Goal: Information Seeking & Learning: Learn about a topic

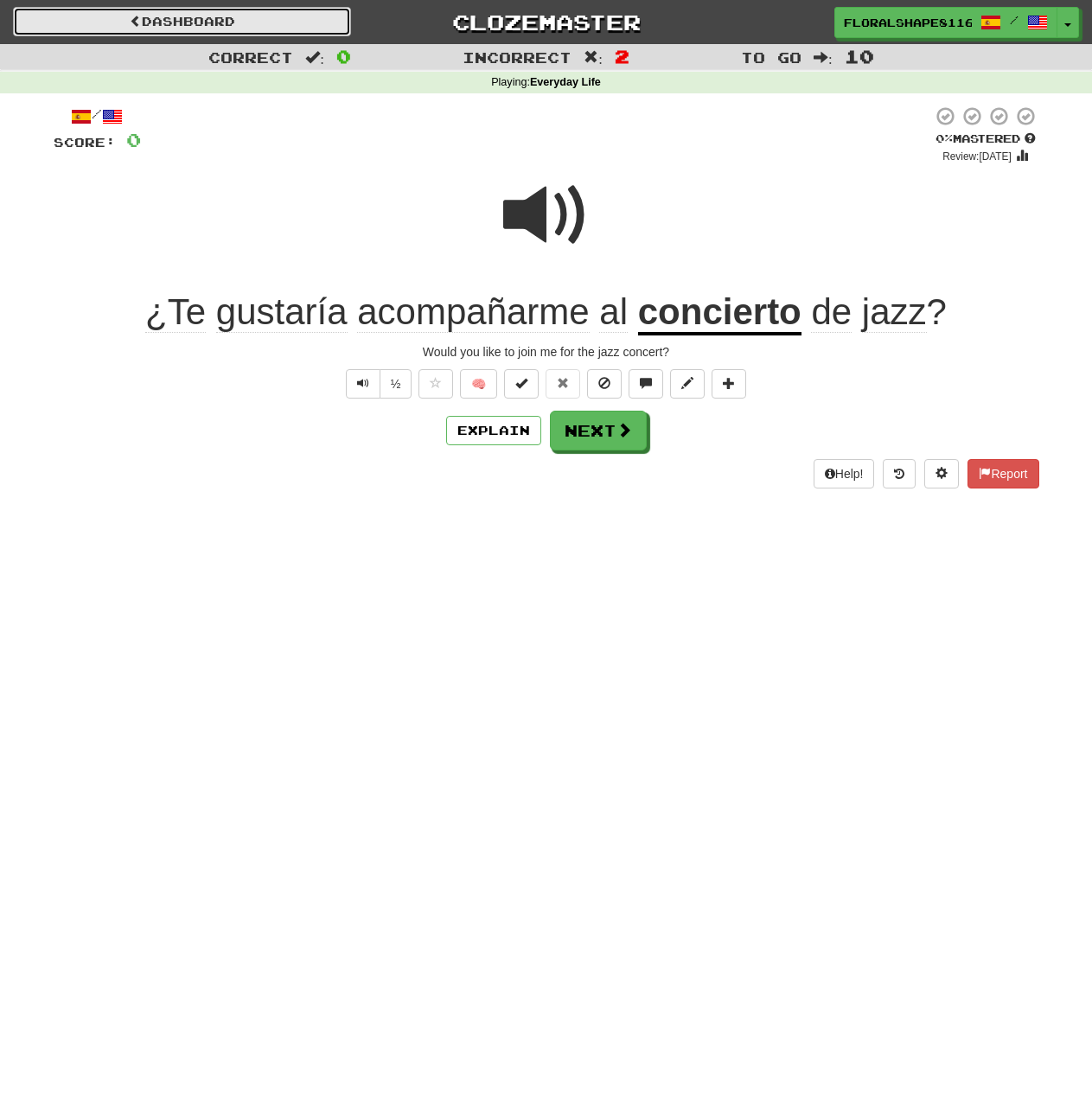
drag, startPoint x: 0, startPoint y: 0, endPoint x: 201, endPoint y: 16, distance: 201.6
click at [201, 16] on link "Dashboard" at bounding box center [182, 21] width 338 height 29
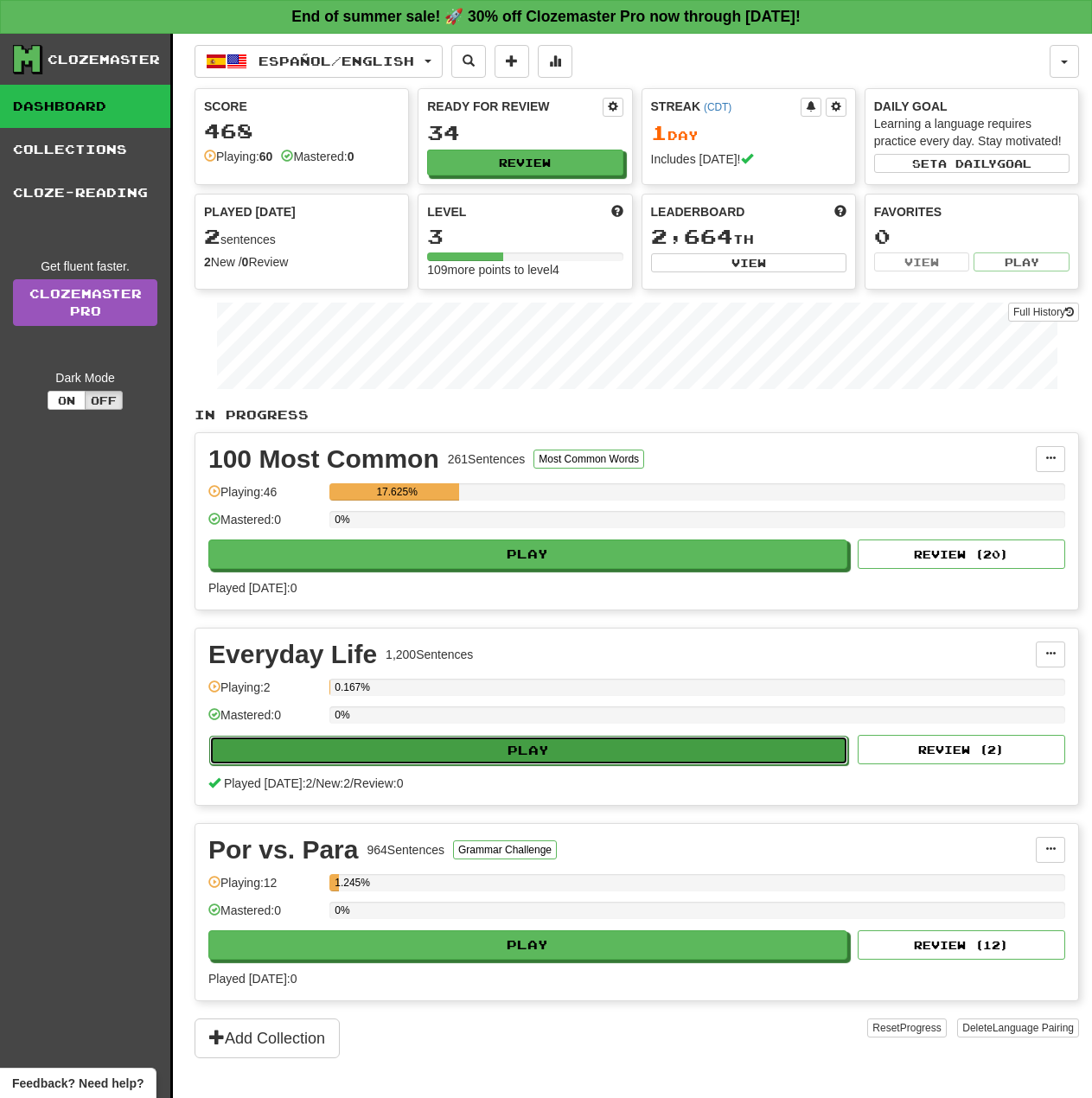
click at [391, 750] on button "Play" at bounding box center [529, 750] width 639 height 29
select select "**"
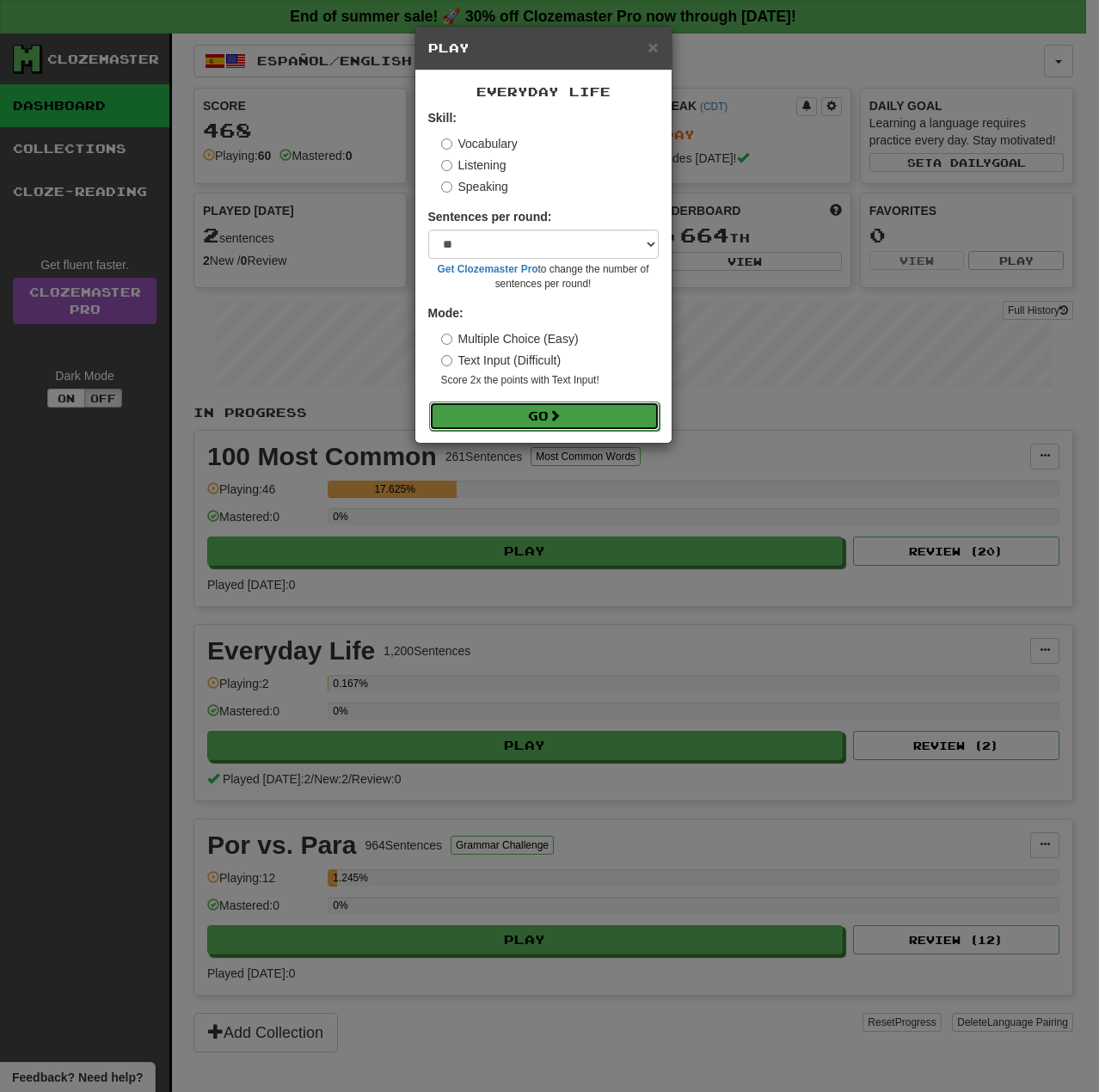
click at [500, 411] on button "Go" at bounding box center [545, 415] width 231 height 29
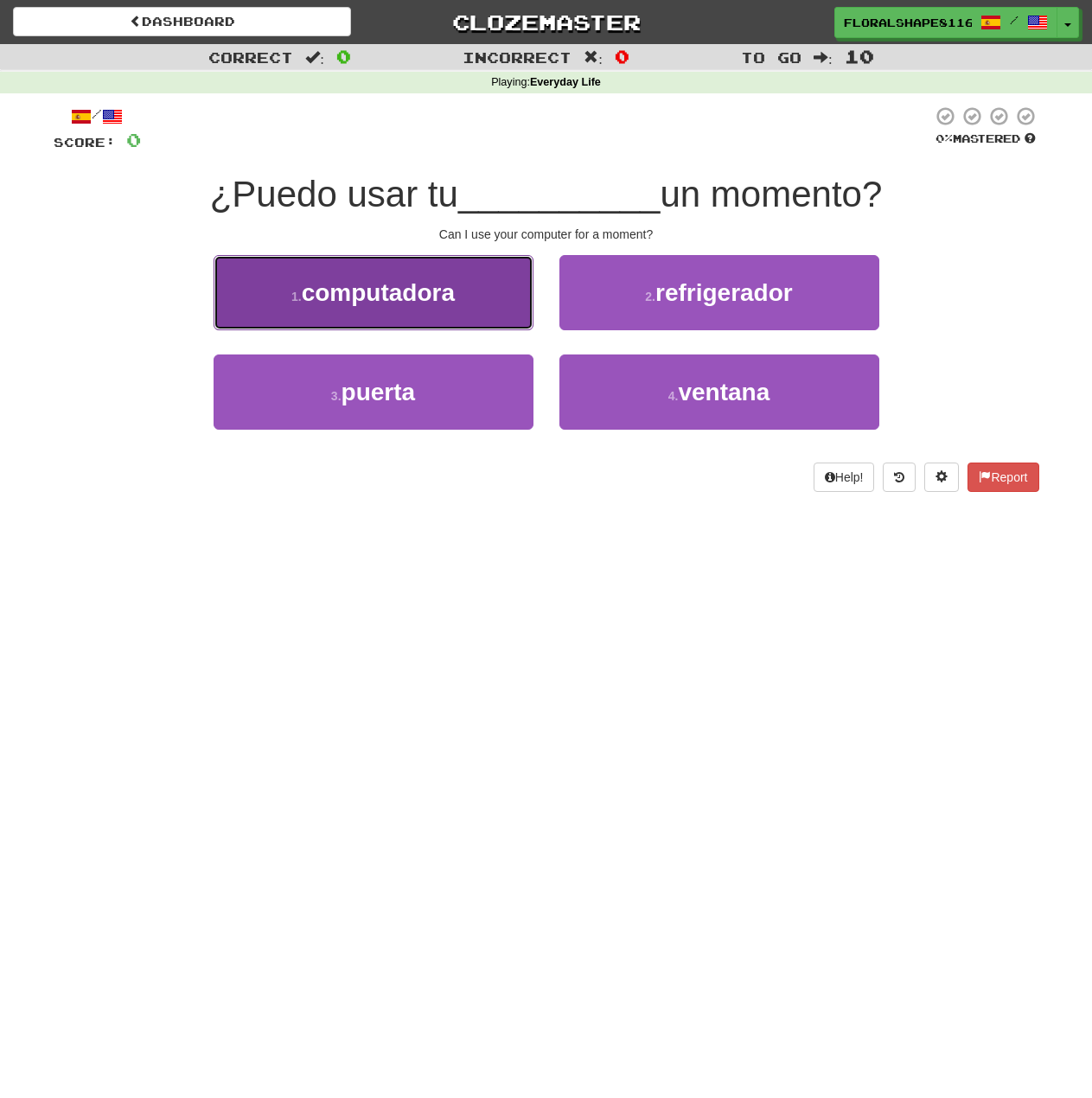
click at [355, 305] on span "computadora" at bounding box center [378, 292] width 153 height 26
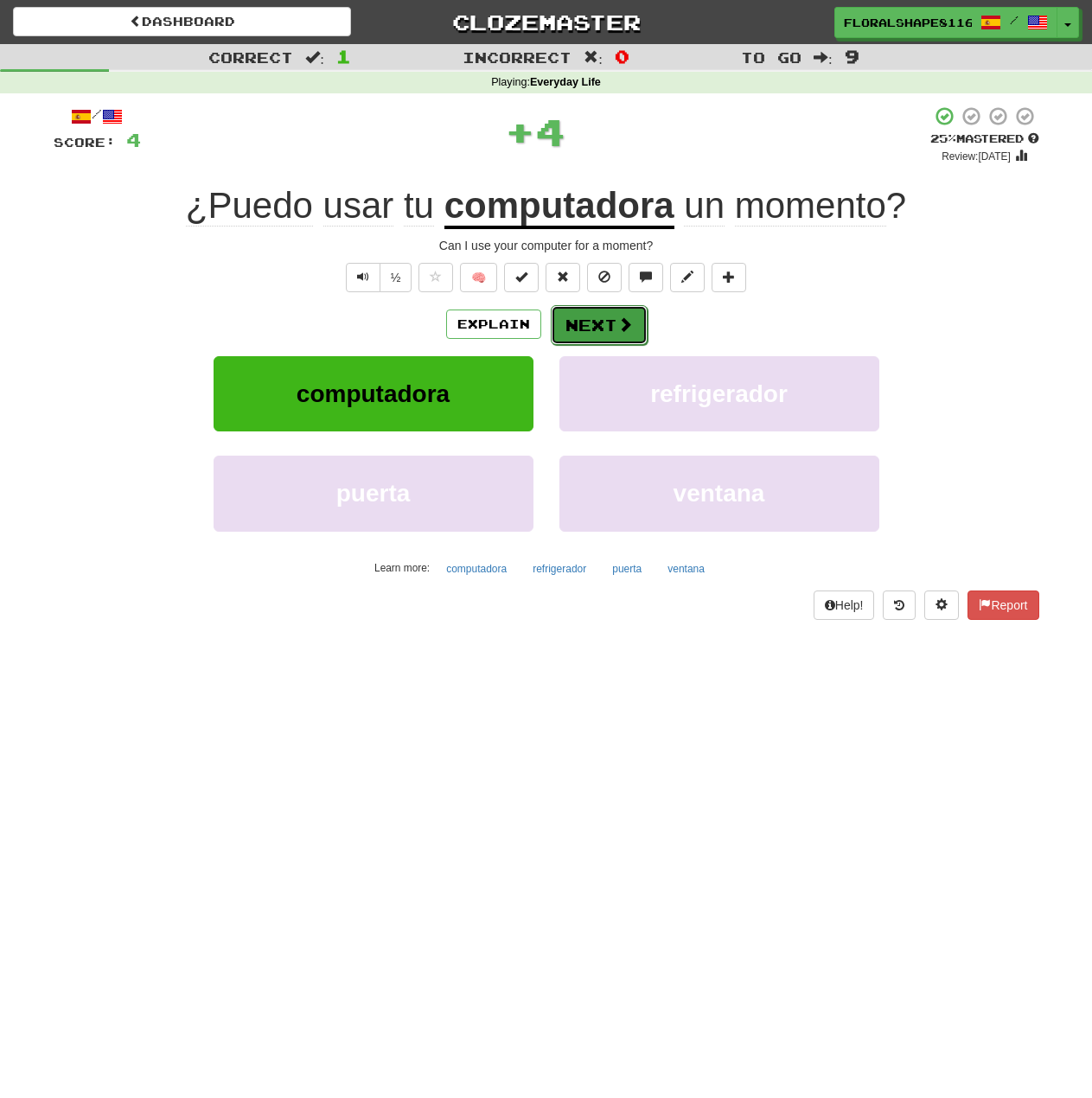
click at [600, 335] on button "Next" at bounding box center [598, 325] width 97 height 40
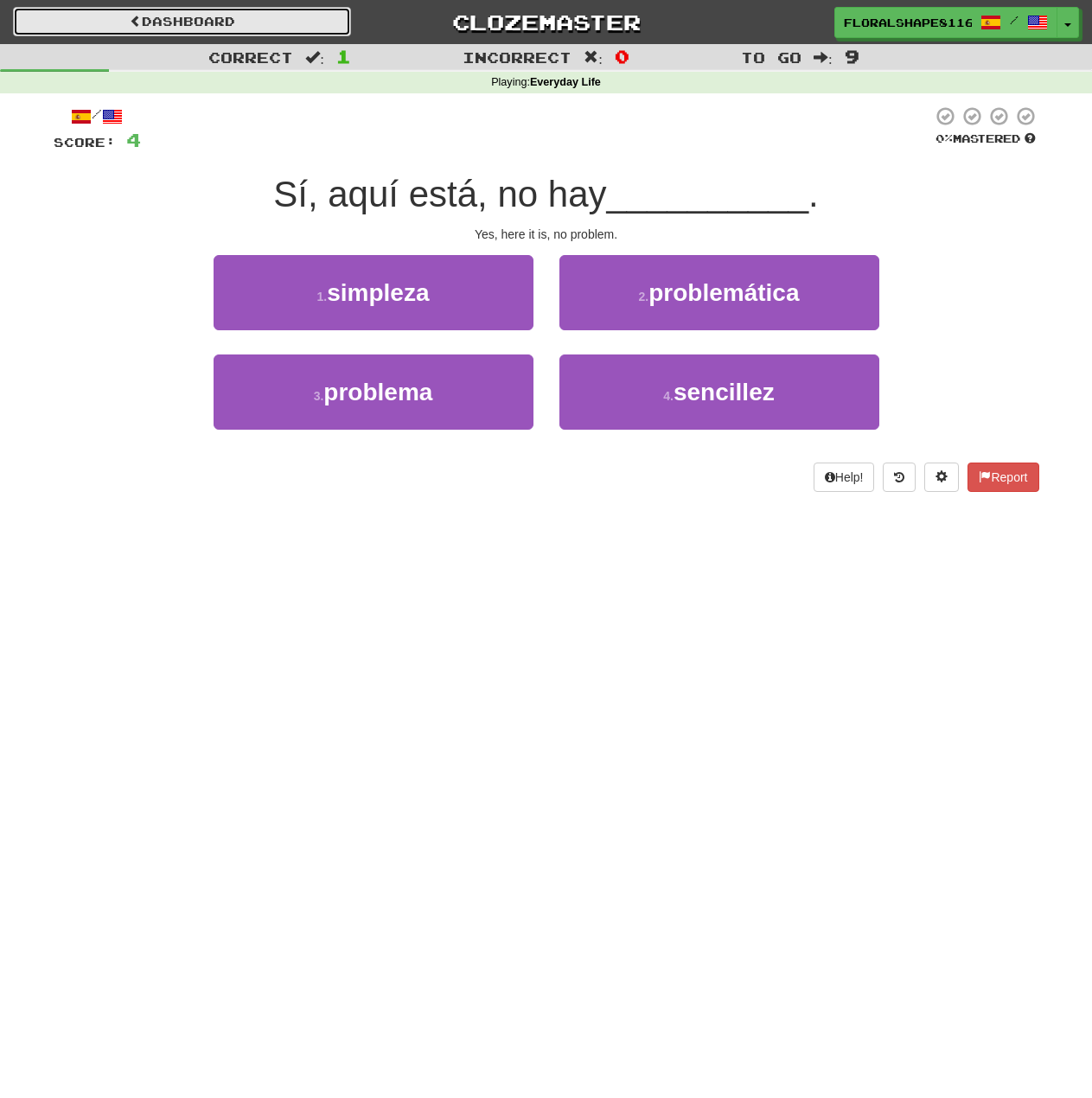
click at [150, 20] on link "Dashboard" at bounding box center [182, 21] width 338 height 29
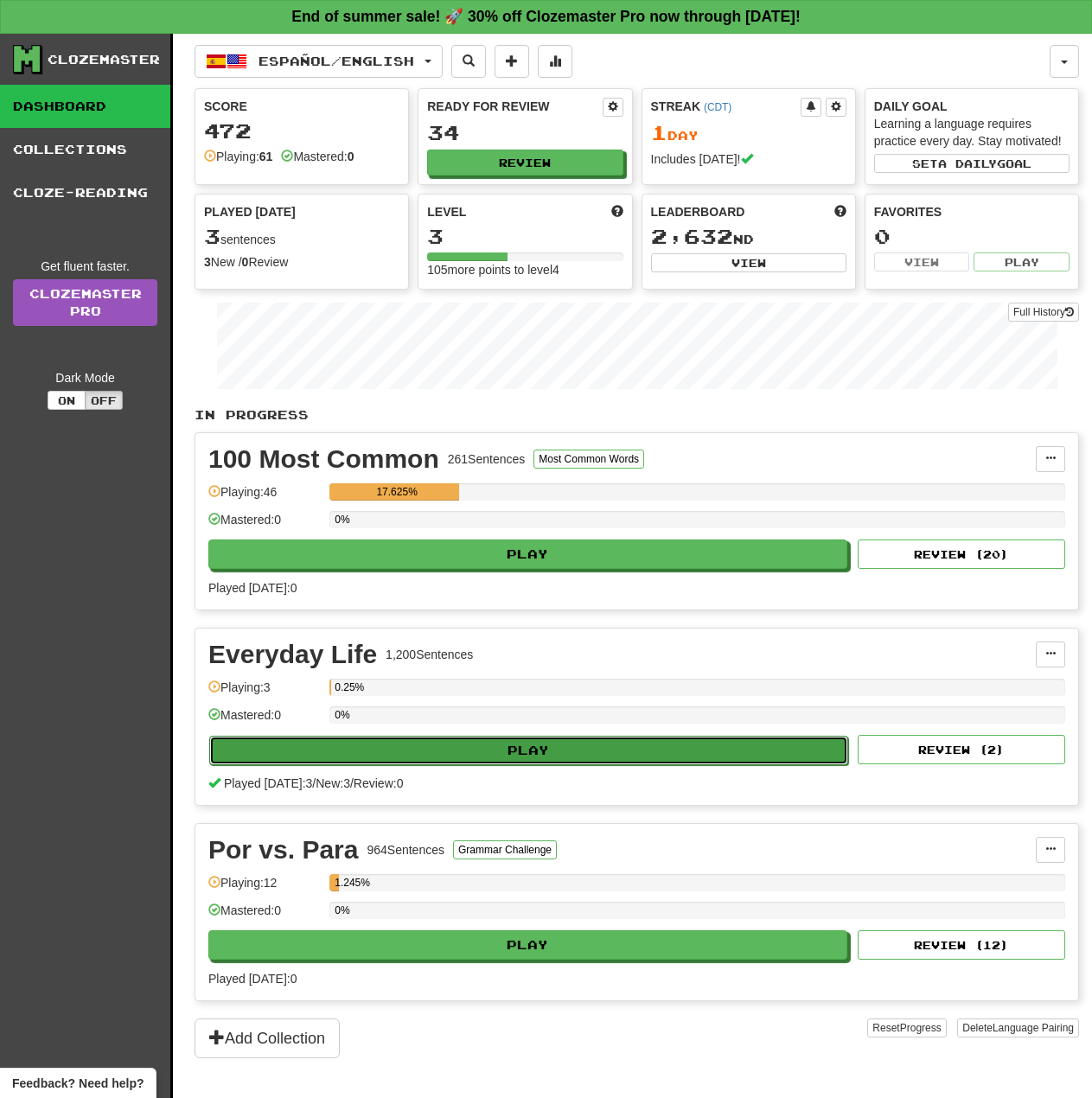
click at [481, 761] on button "Play" at bounding box center [529, 750] width 639 height 29
select select "**"
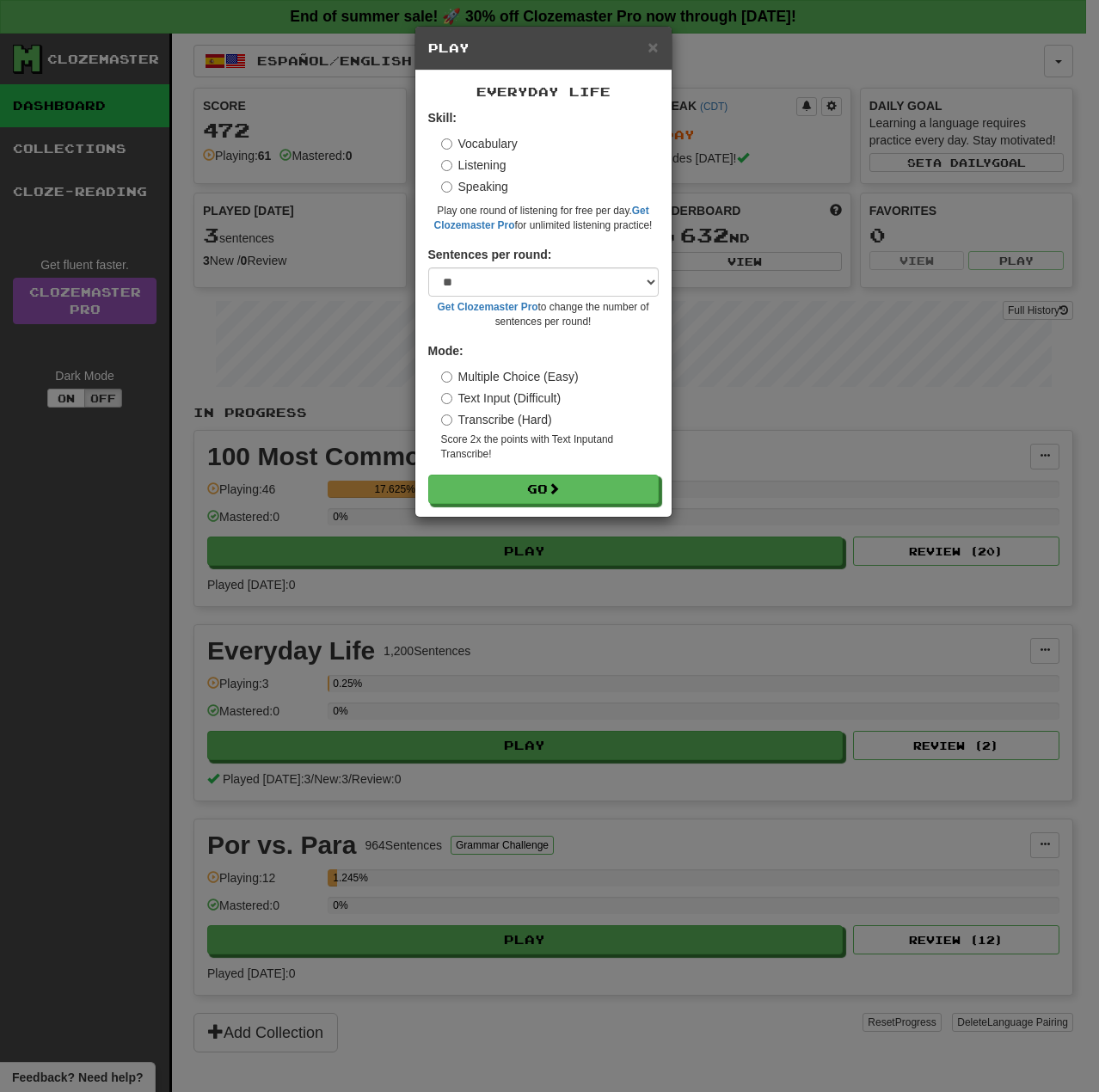
click at [467, 395] on label "Text Input (Difficult)" at bounding box center [502, 398] width 120 height 17
click at [474, 372] on label "Multiple Choice (Easy)" at bounding box center [510, 377] width 138 height 17
click at [502, 501] on button "Go" at bounding box center [545, 489] width 231 height 29
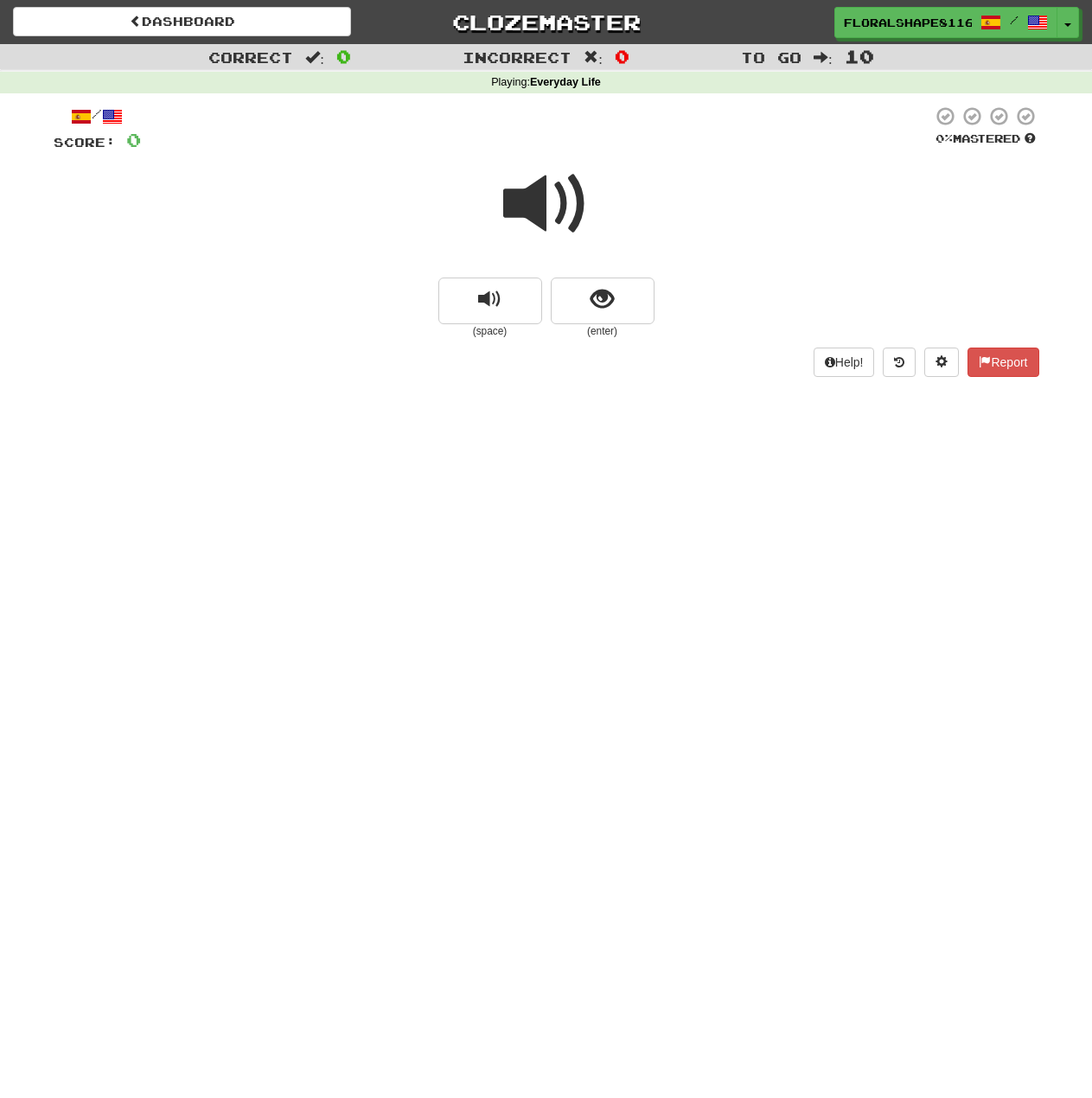
click at [547, 197] on span at bounding box center [546, 205] width 87 height 87
click at [625, 298] on button "show sentence" at bounding box center [602, 301] width 104 height 47
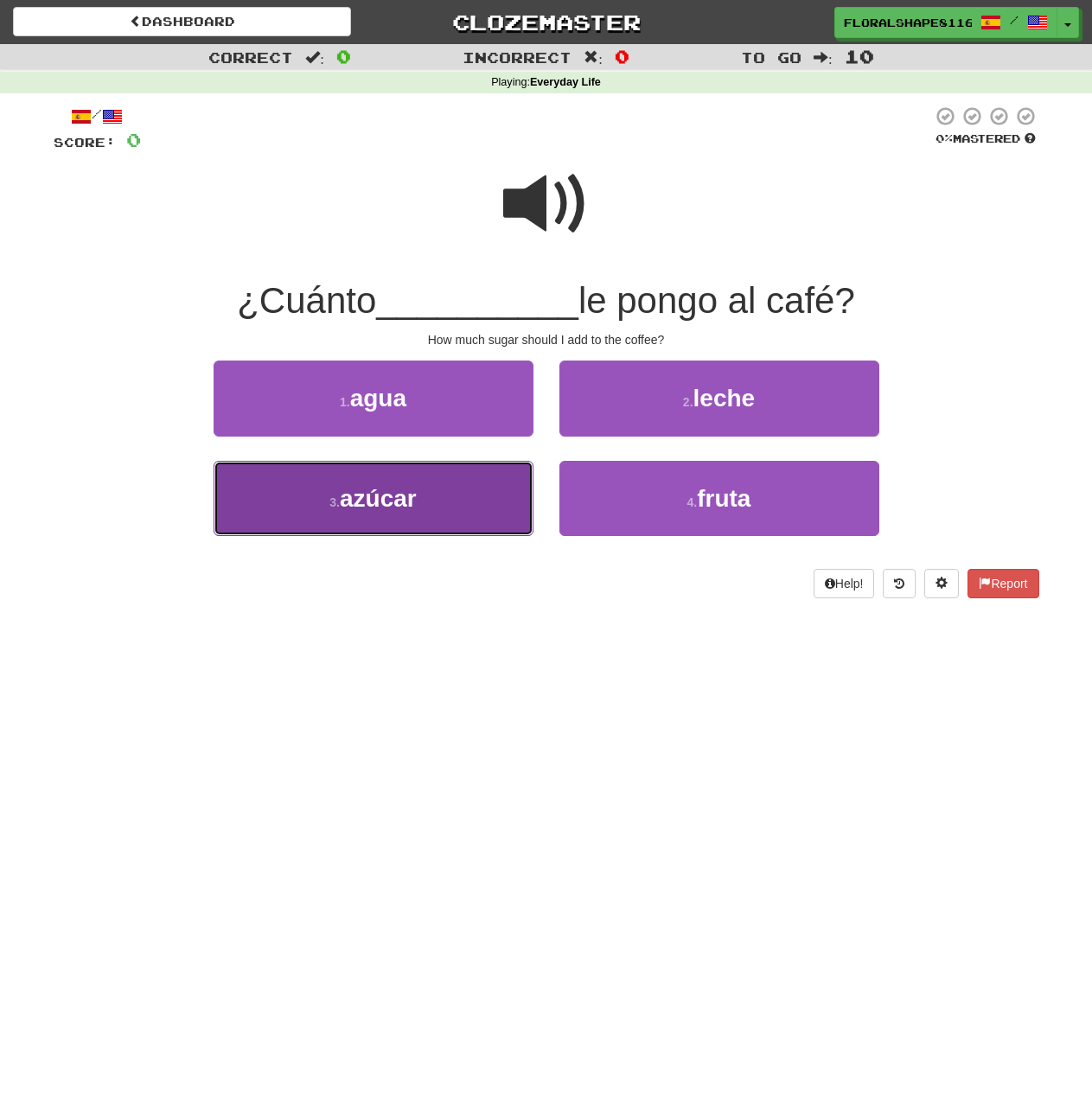
click at [409, 497] on span "azúcar" at bounding box center [378, 499] width 77 height 26
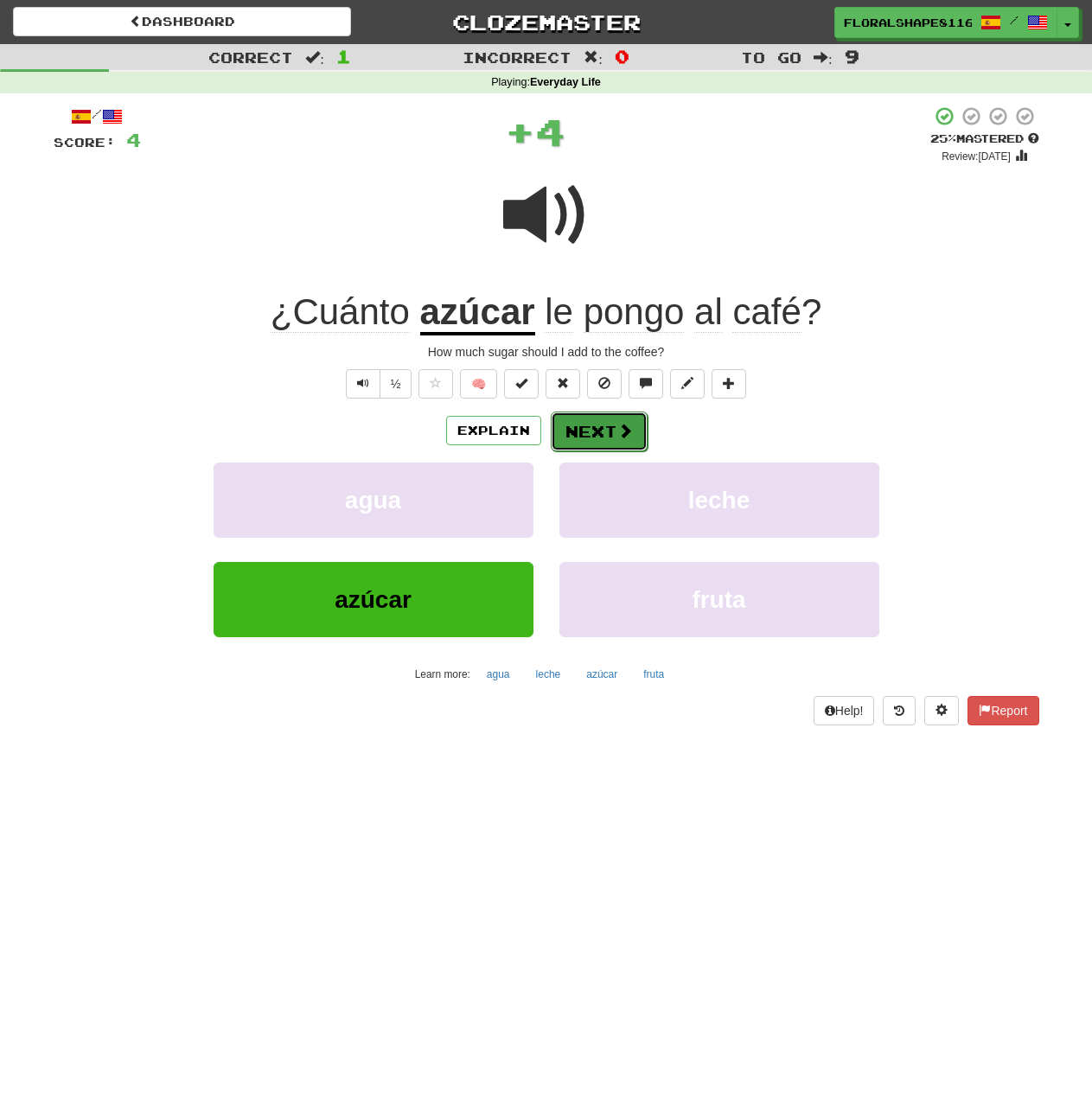
click at [606, 425] on button "Next" at bounding box center [598, 432] width 97 height 40
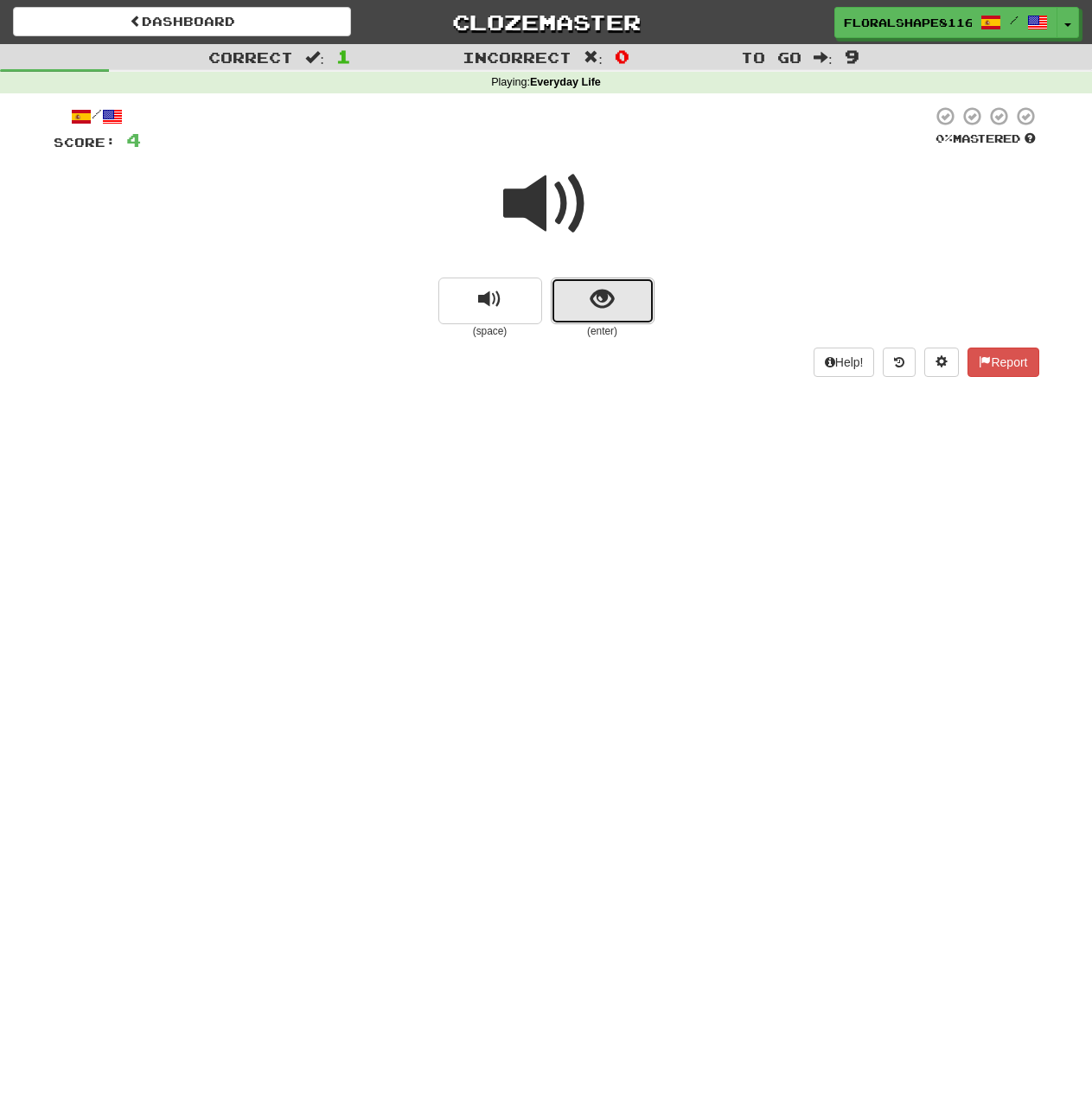
click at [620, 292] on button "show sentence" at bounding box center [602, 301] width 104 height 47
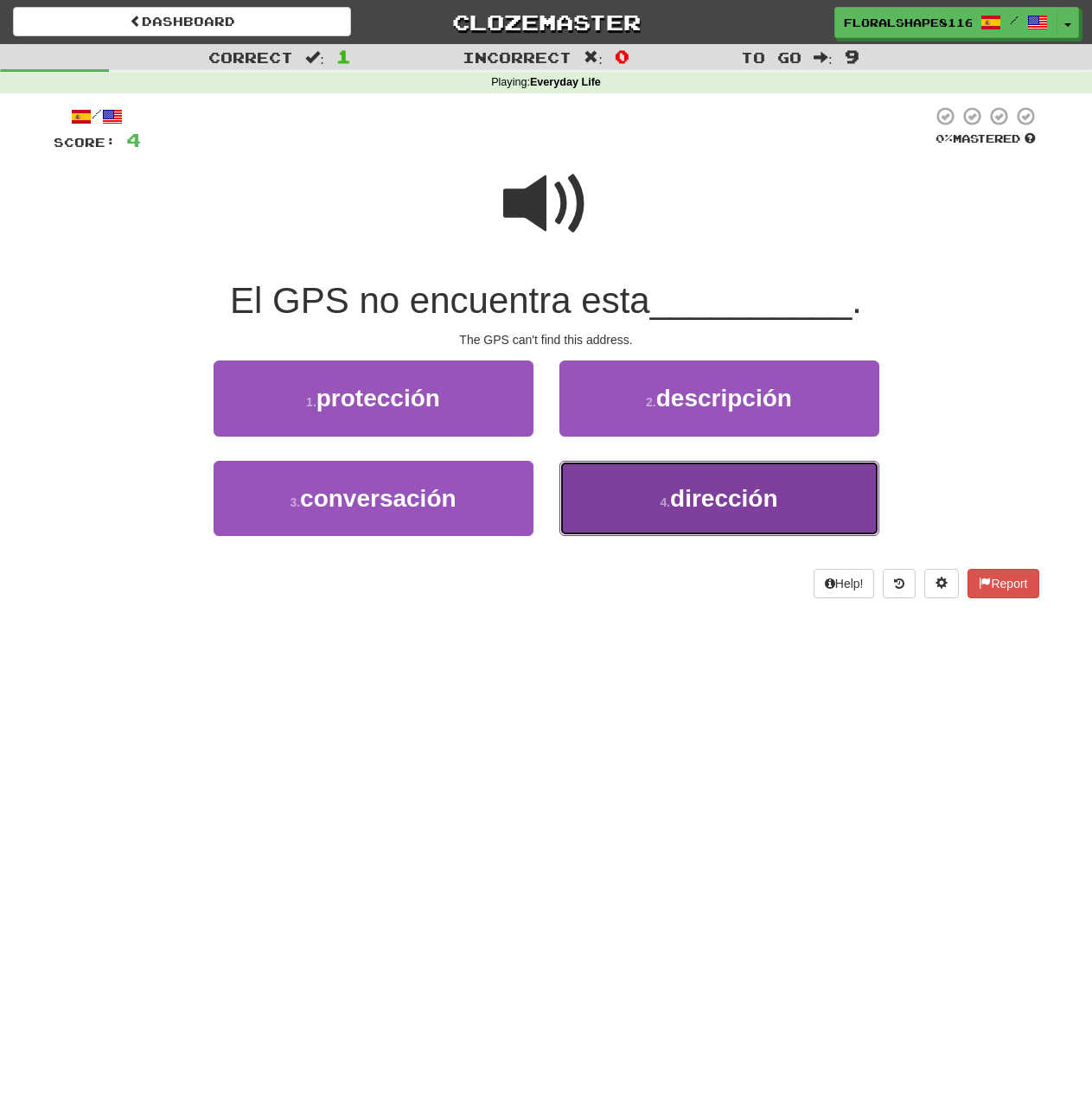
click at [661, 492] on button "4 . dirección" at bounding box center [718, 499] width 319 height 75
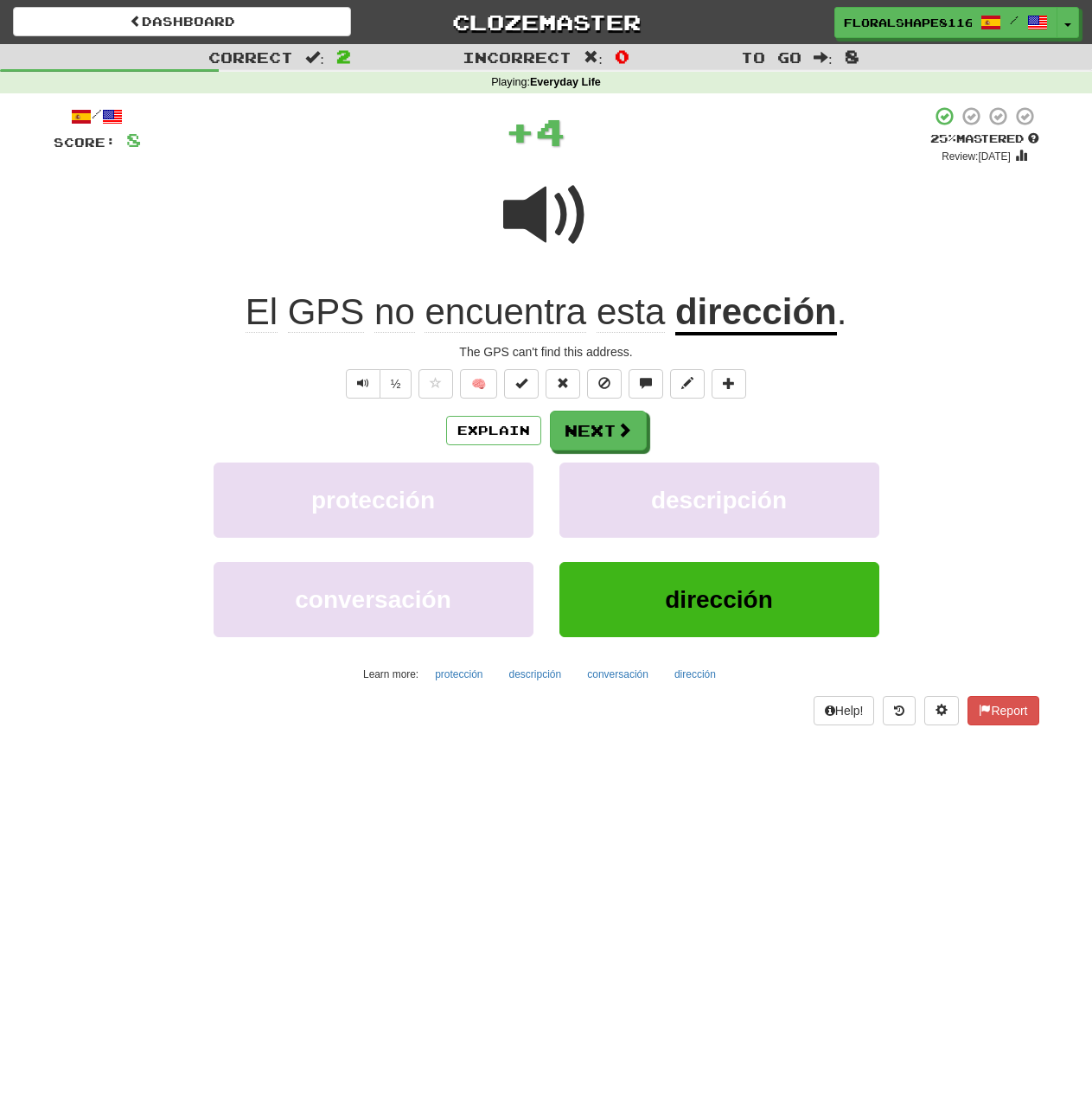
click at [610, 407] on div "/ Score: 8 + 4 25 % Mastered Review: 2025-08-22 El GPS no encuentra esta direcc…" at bounding box center [546, 416] width 986 height 620
click at [589, 429] on button "Next" at bounding box center [598, 432] width 97 height 40
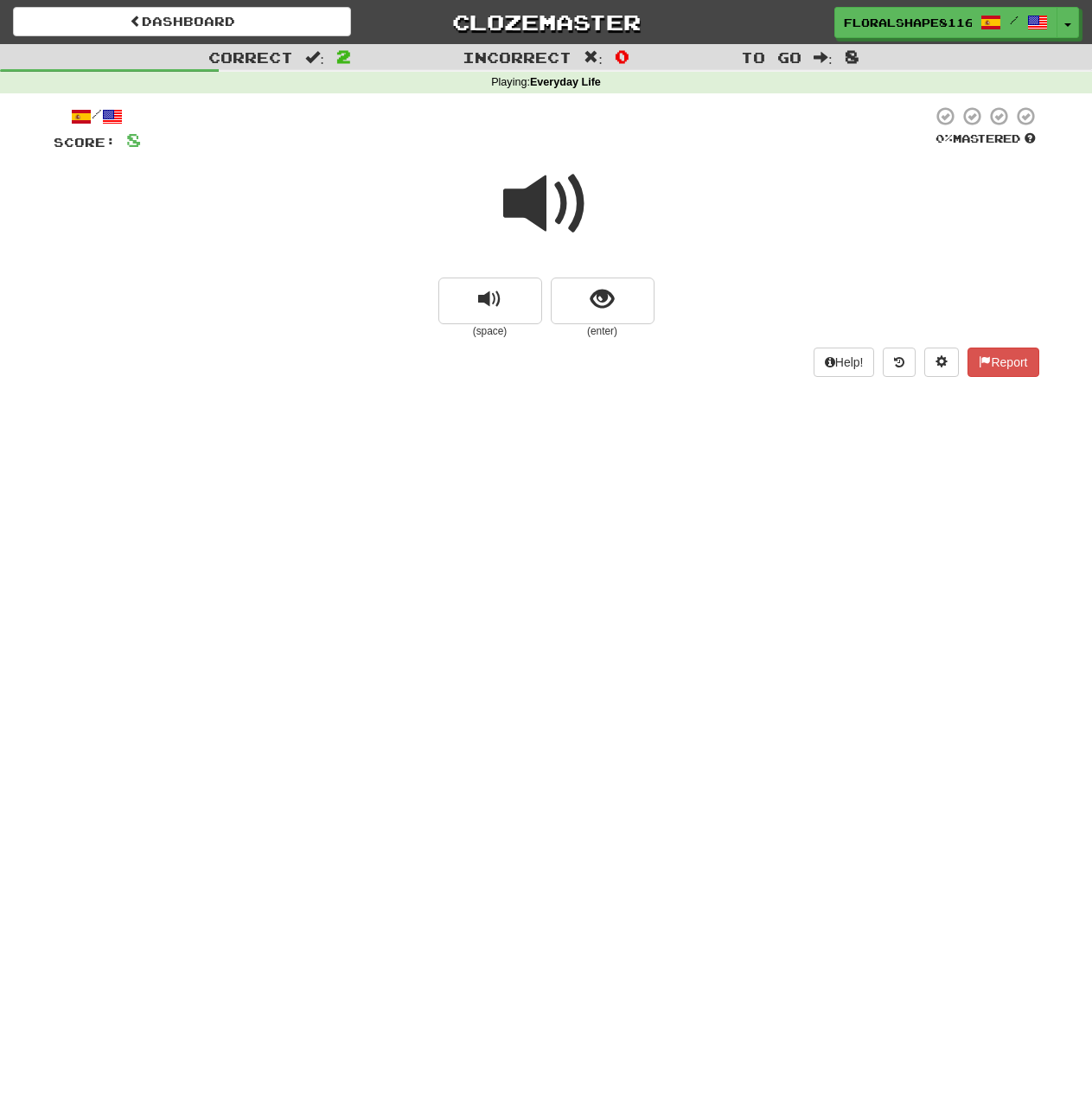
click at [559, 213] on span at bounding box center [546, 205] width 87 height 87
click at [621, 287] on button "show sentence" at bounding box center [602, 301] width 104 height 47
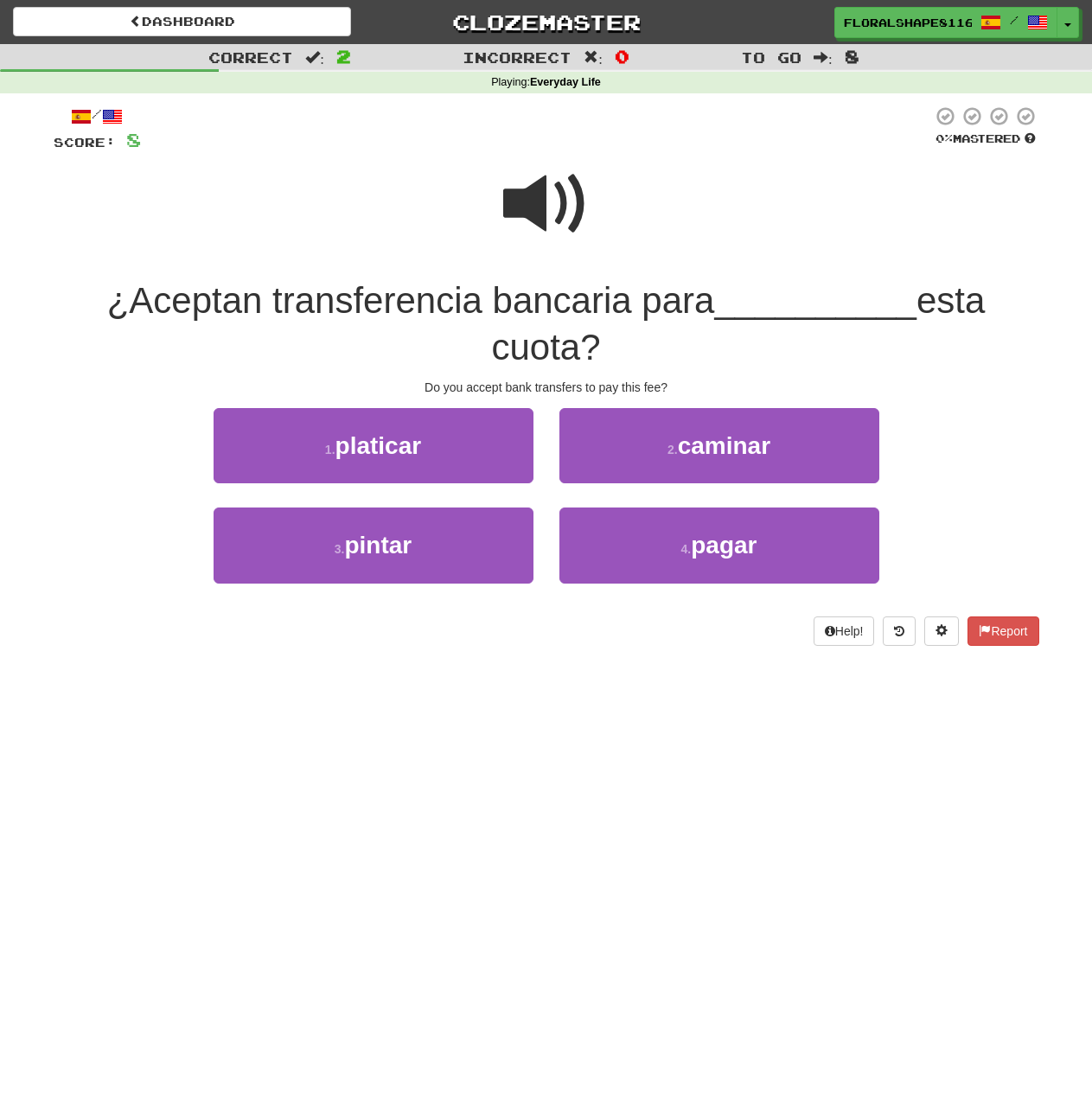
click at [564, 205] on span at bounding box center [546, 205] width 87 height 87
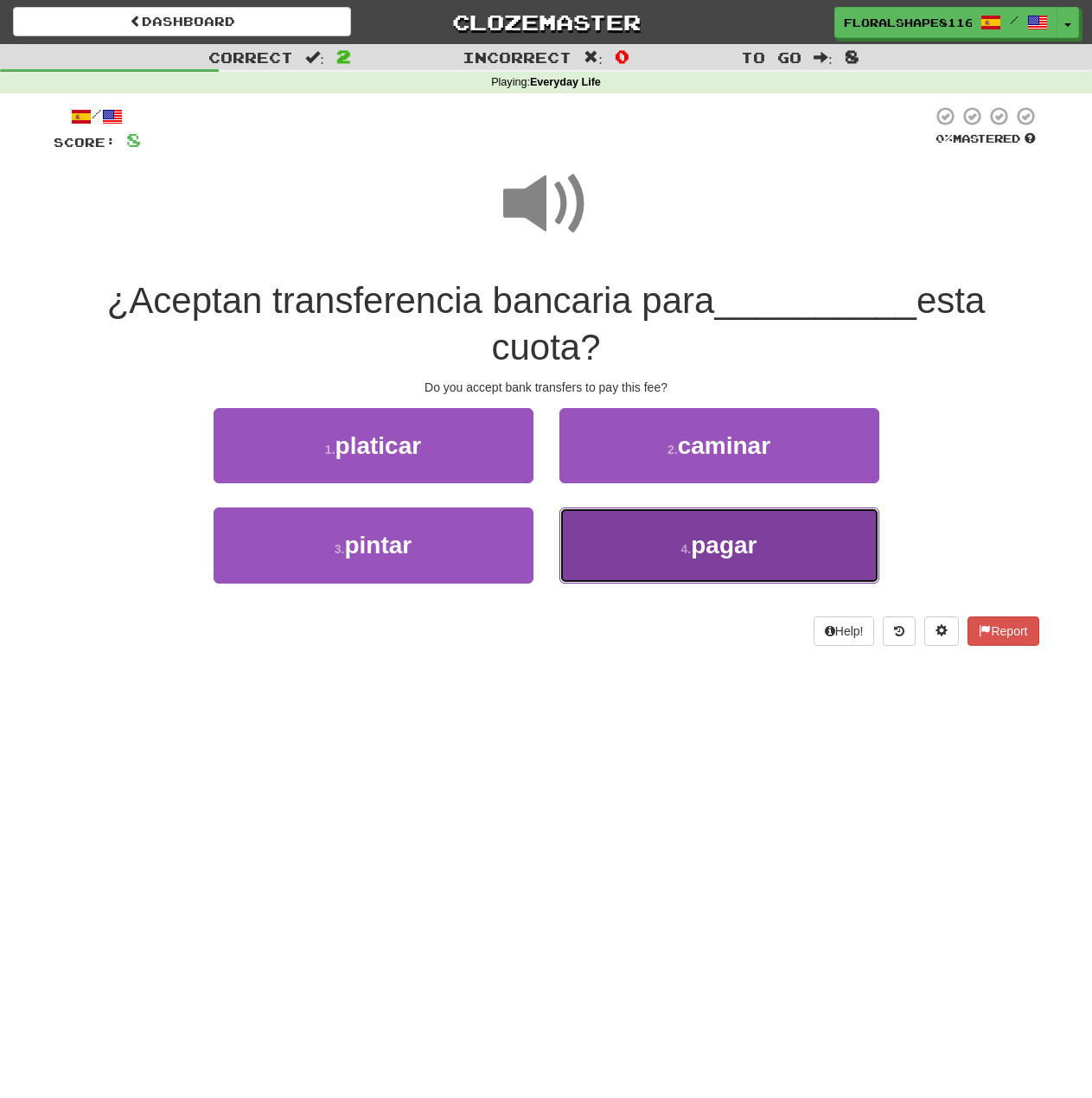
click at [694, 543] on span "pagar" at bounding box center [724, 545] width 66 height 26
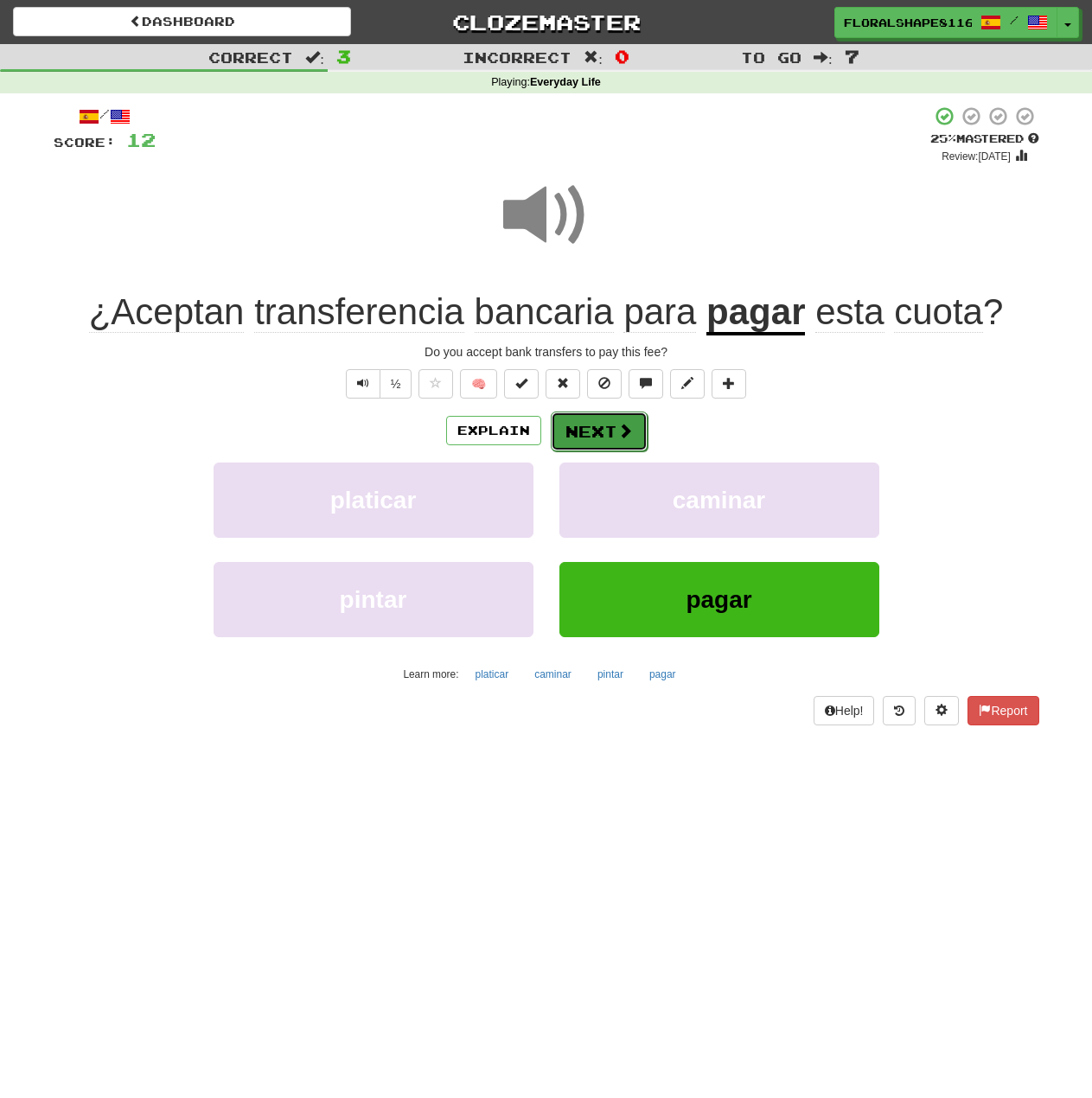
click at [579, 431] on button "Next" at bounding box center [598, 432] width 97 height 40
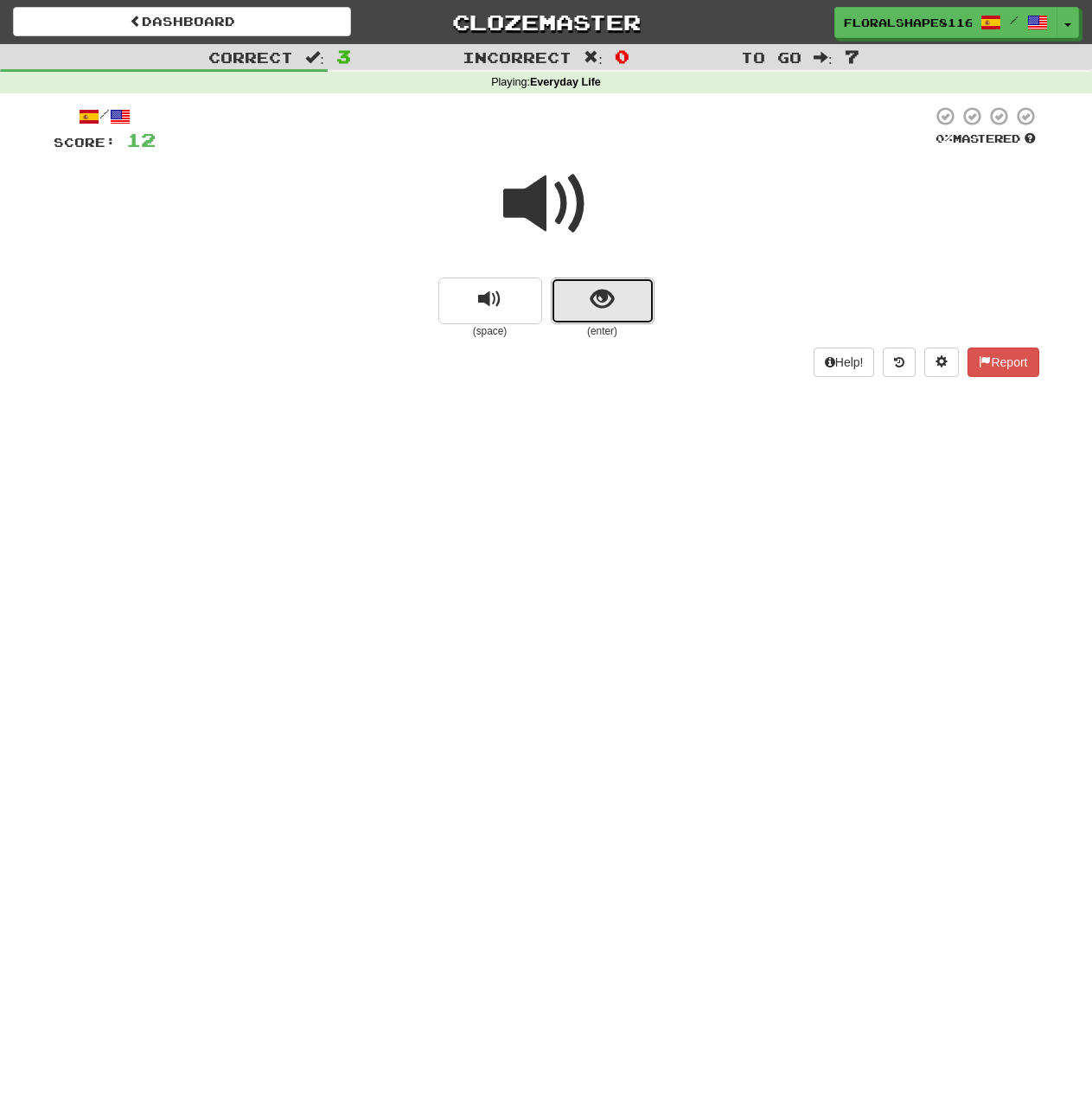
click at [610, 306] on span "show sentence" at bounding box center [602, 299] width 24 height 24
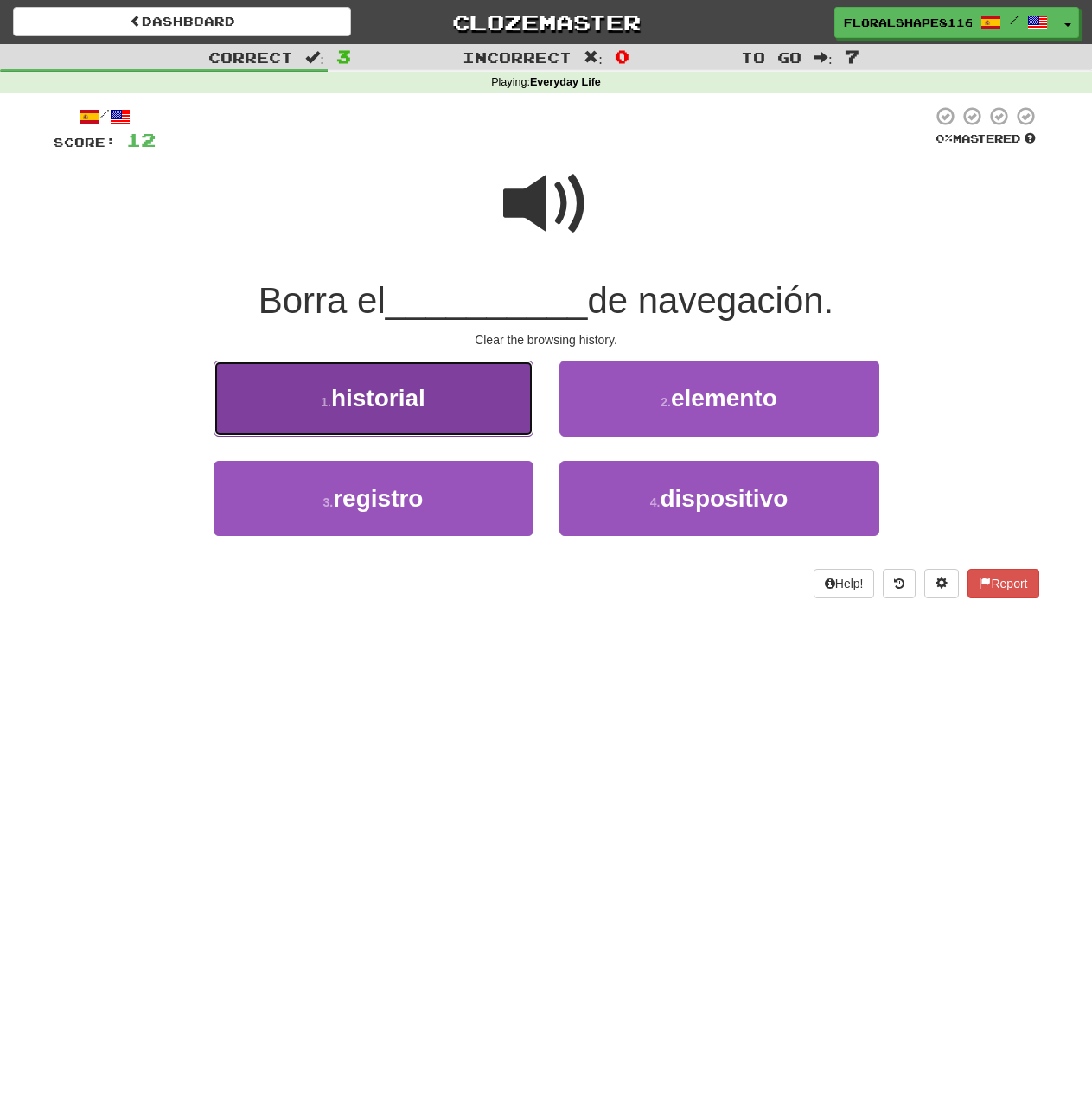
click at [379, 402] on span "historial" at bounding box center [378, 398] width 94 height 26
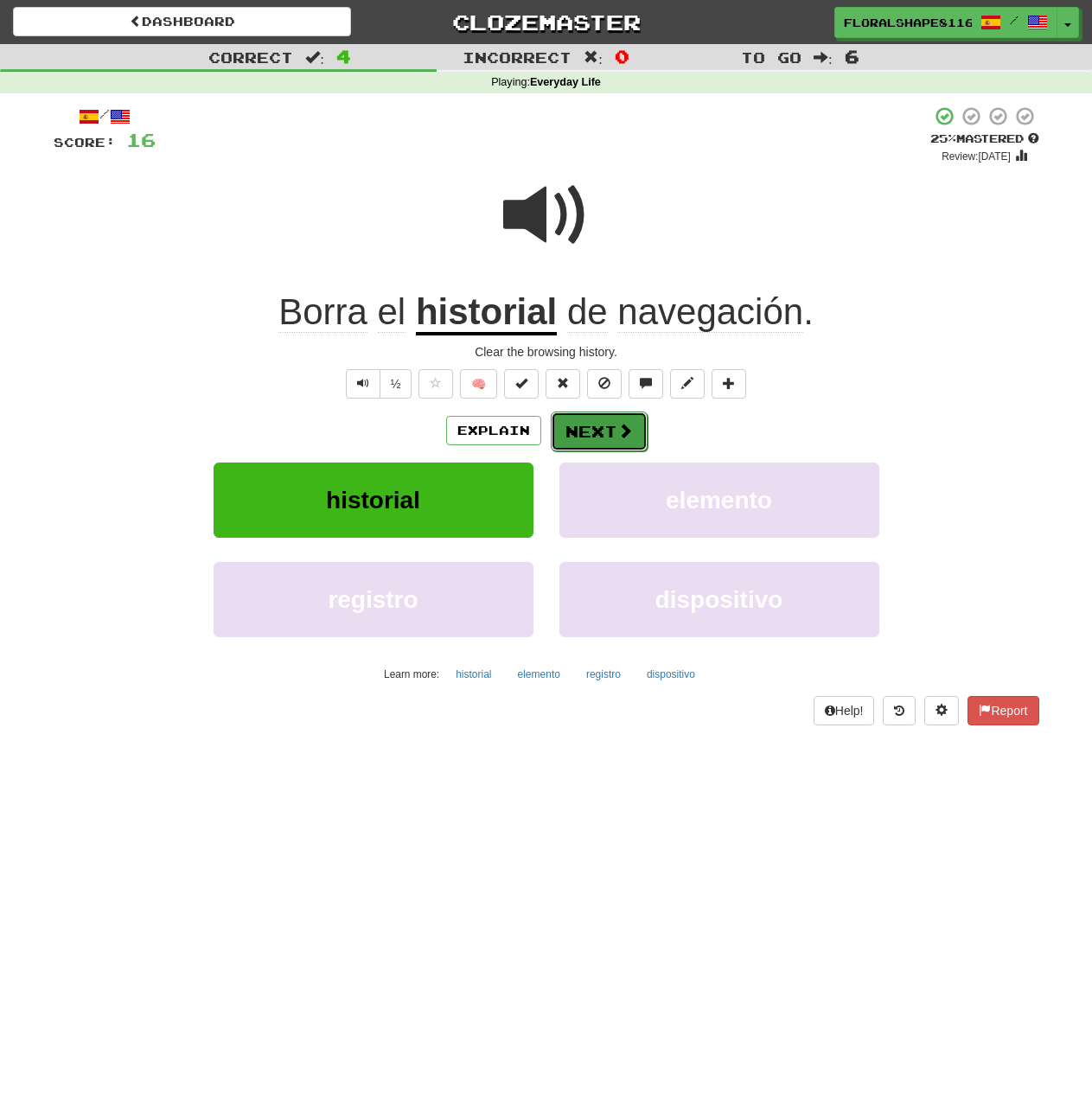
click at [603, 427] on button "Next" at bounding box center [598, 432] width 97 height 40
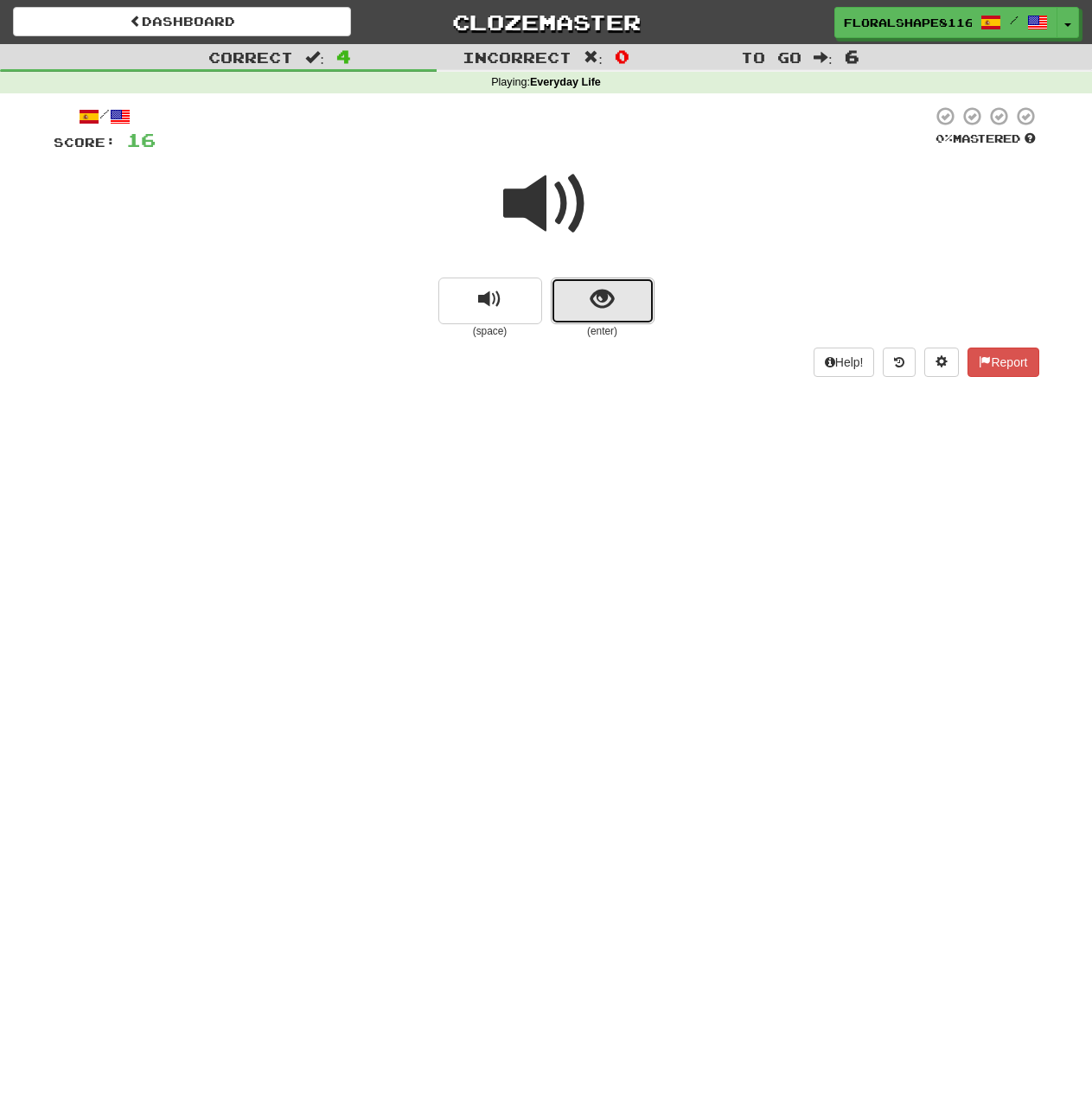
click at [594, 299] on span "show sentence" at bounding box center [602, 299] width 24 height 24
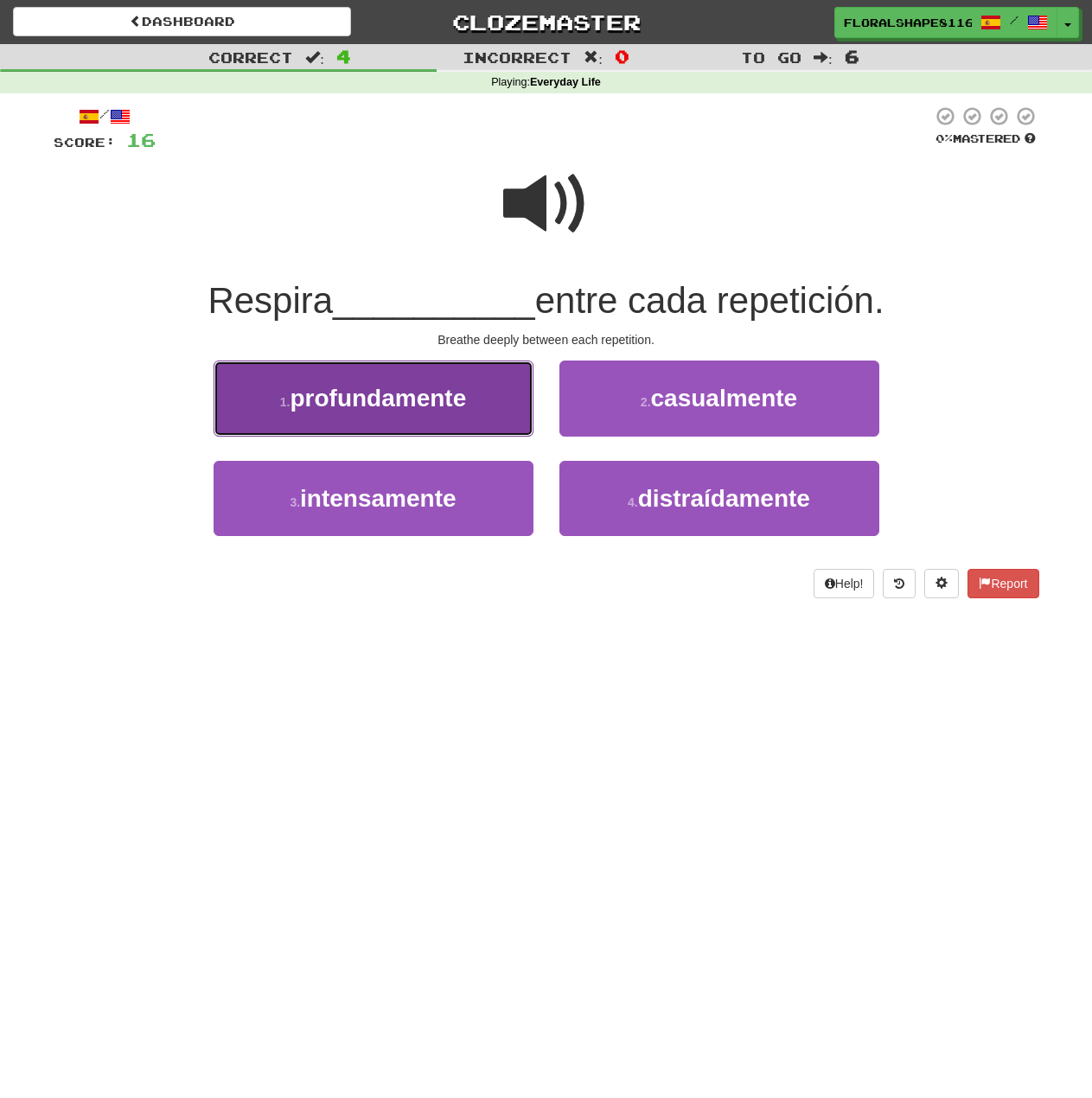
click at [415, 407] on span "profundamente" at bounding box center [377, 398] width 176 height 26
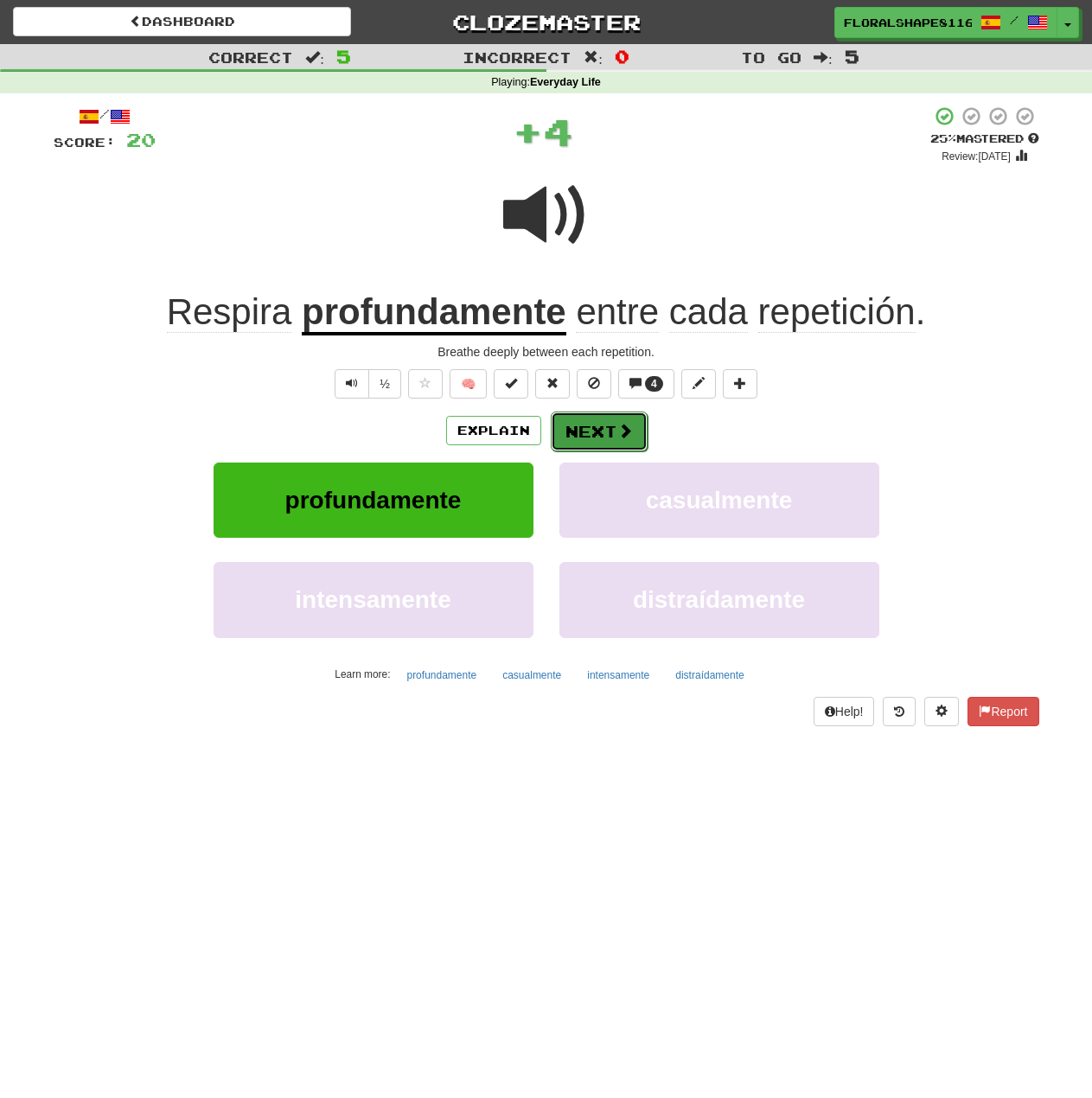
click at [600, 434] on button "Next" at bounding box center [598, 432] width 97 height 40
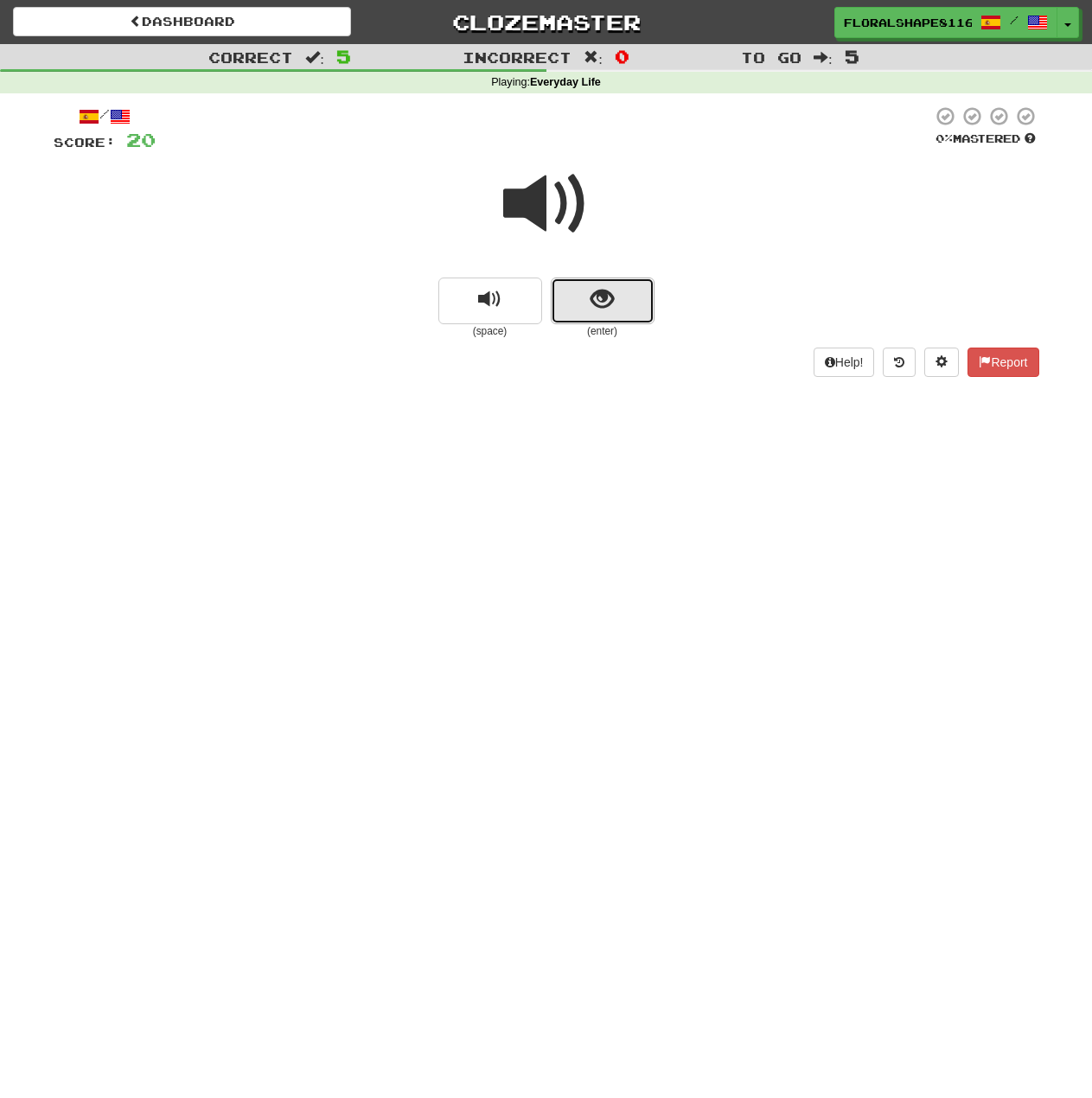
click at [589, 304] on button "show sentence" at bounding box center [602, 301] width 104 height 47
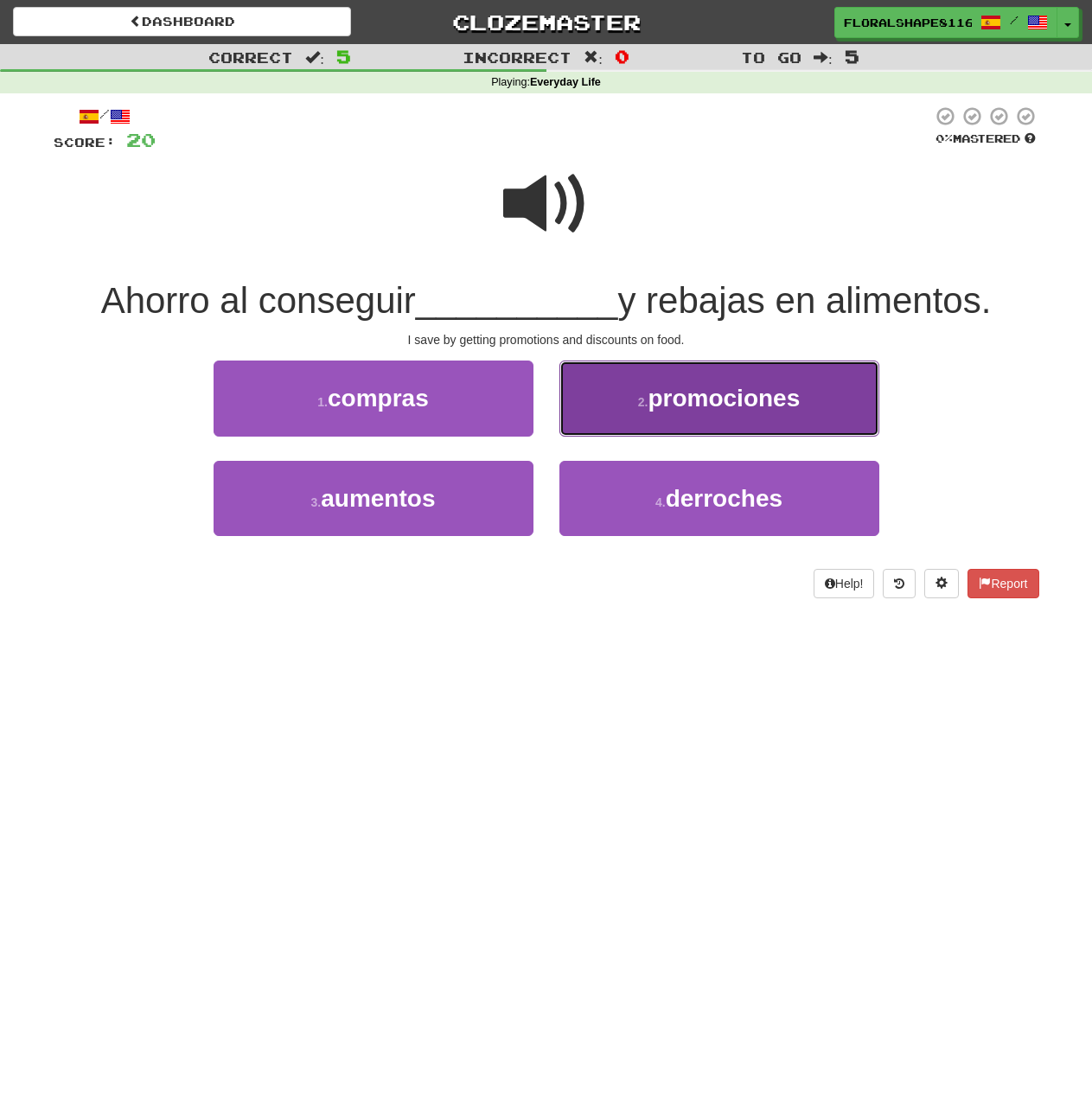
click at [667, 392] on span "promociones" at bounding box center [723, 398] width 152 height 26
